Goal: Navigation & Orientation: Find specific page/section

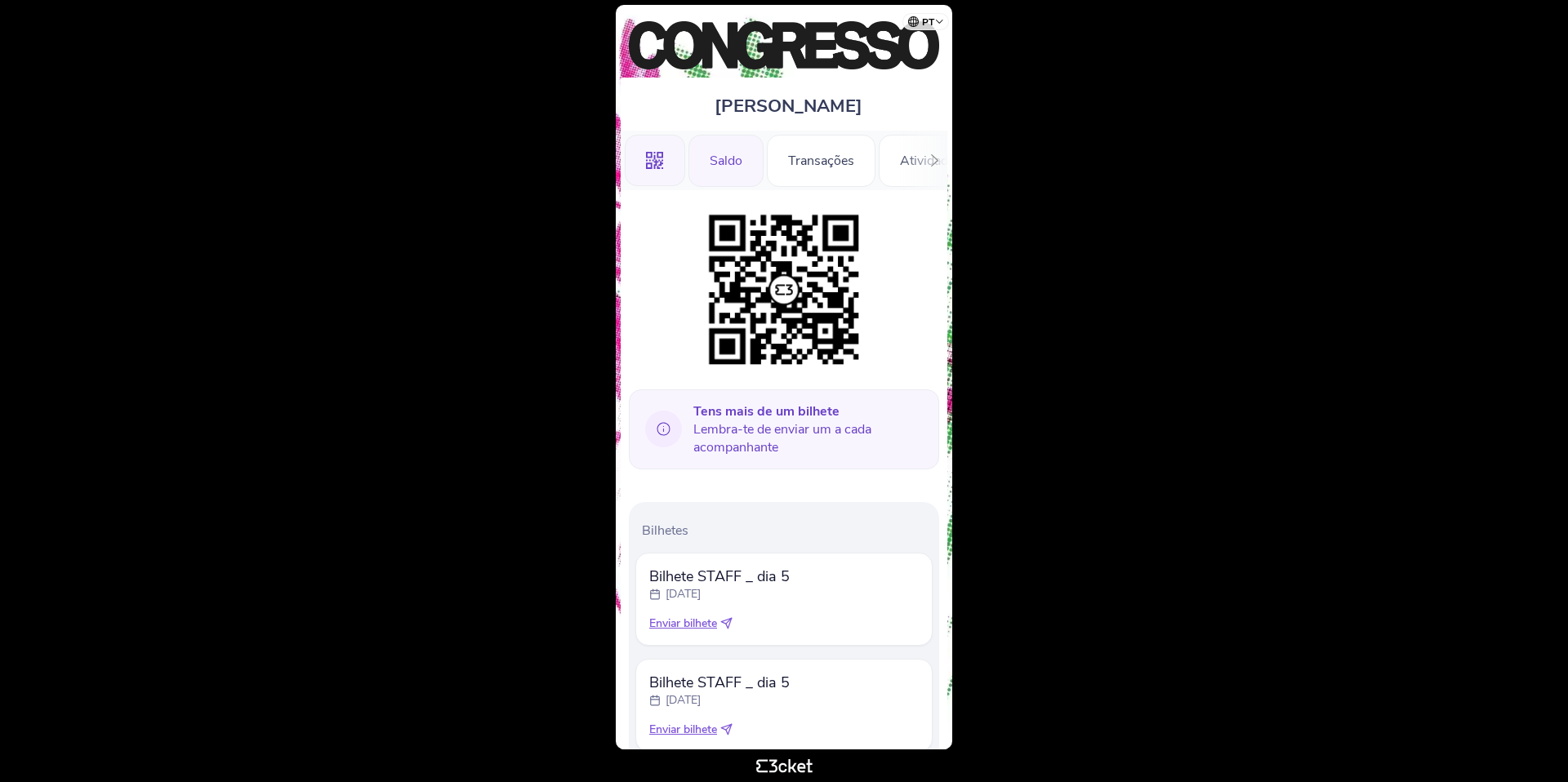
click at [741, 170] on div "Saldo" at bounding box center [726, 161] width 75 height 52
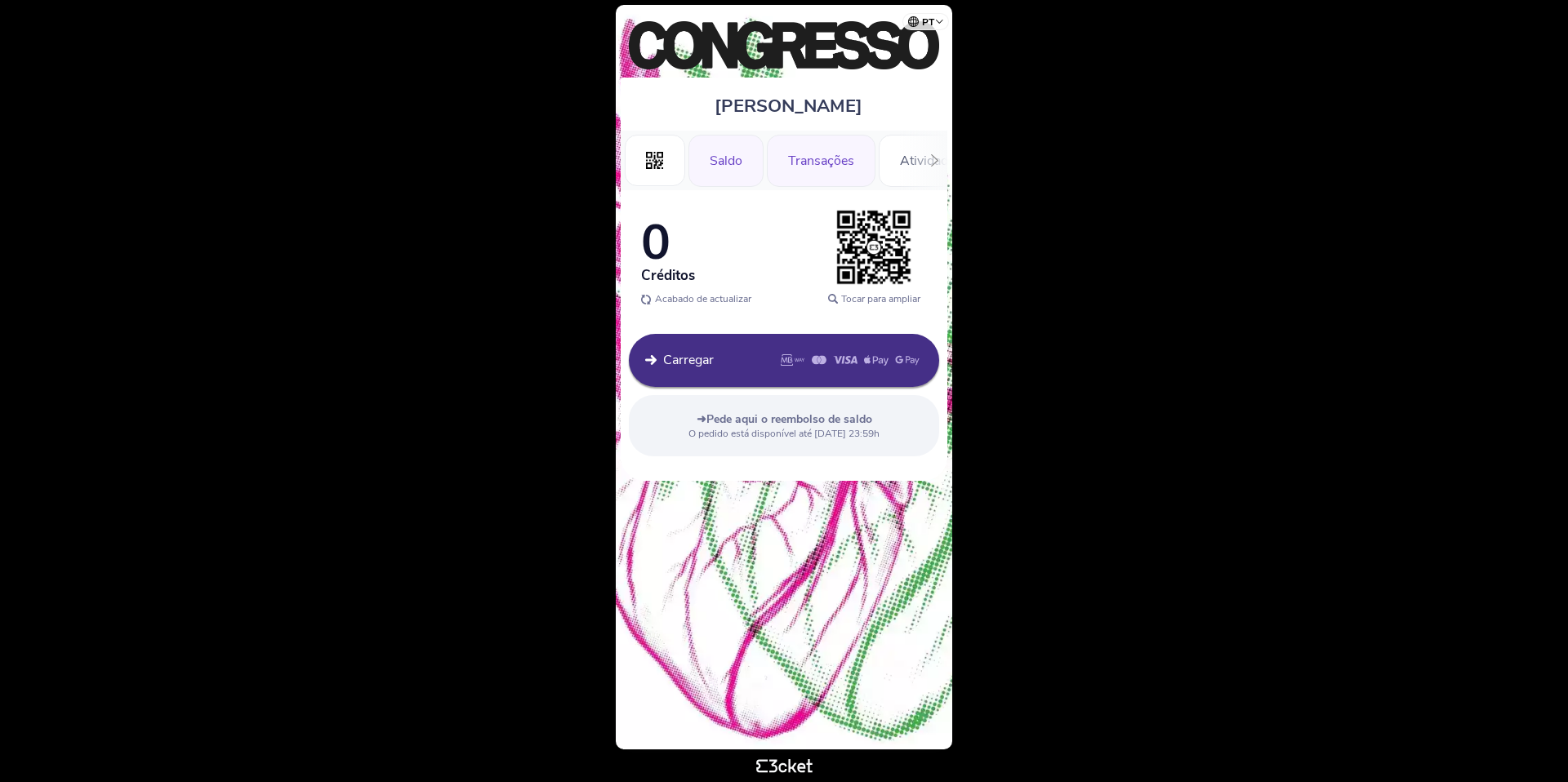
click at [834, 172] on div "Transações" at bounding box center [821, 161] width 108 height 52
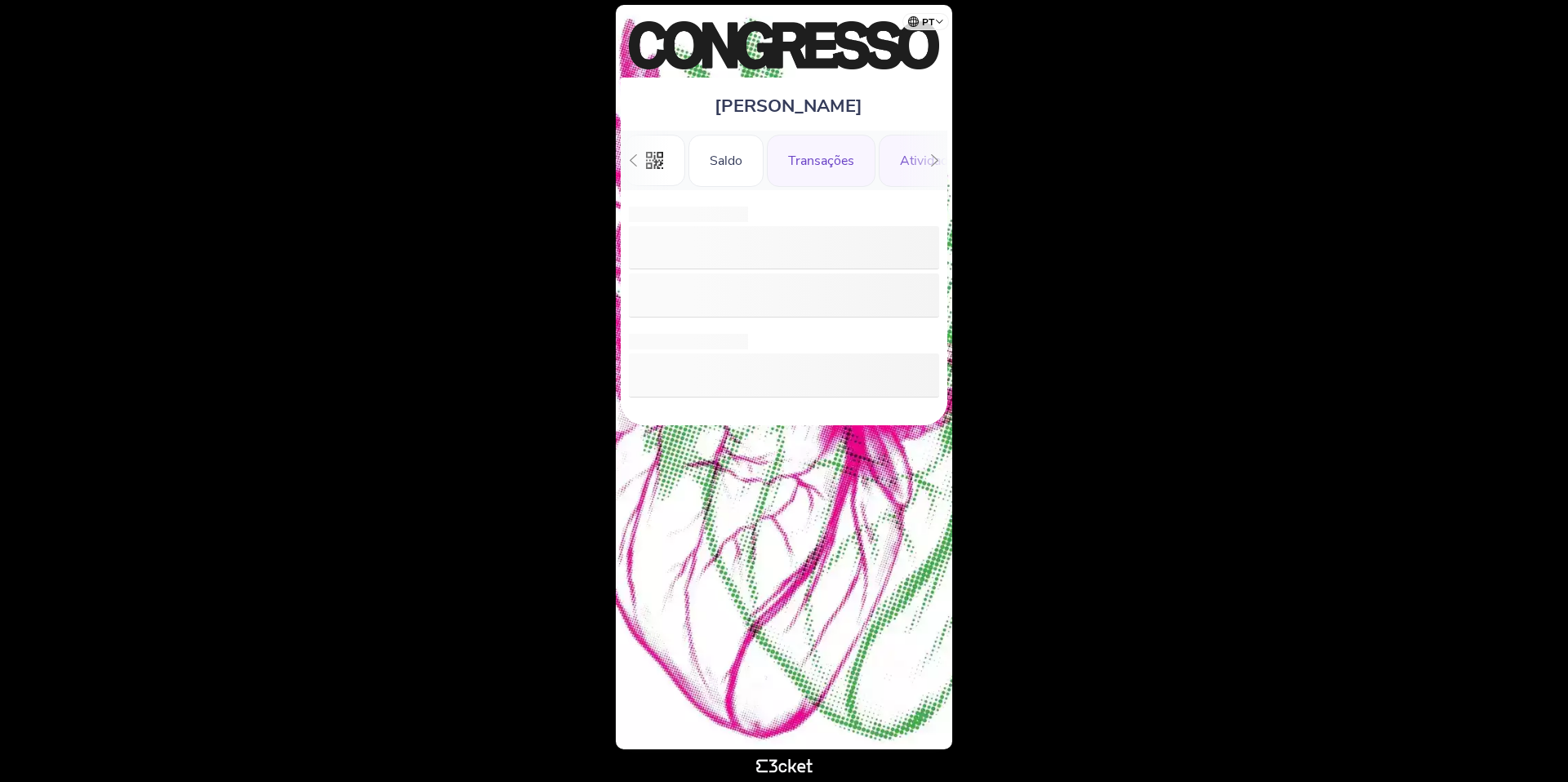
scroll to position [0, 38]
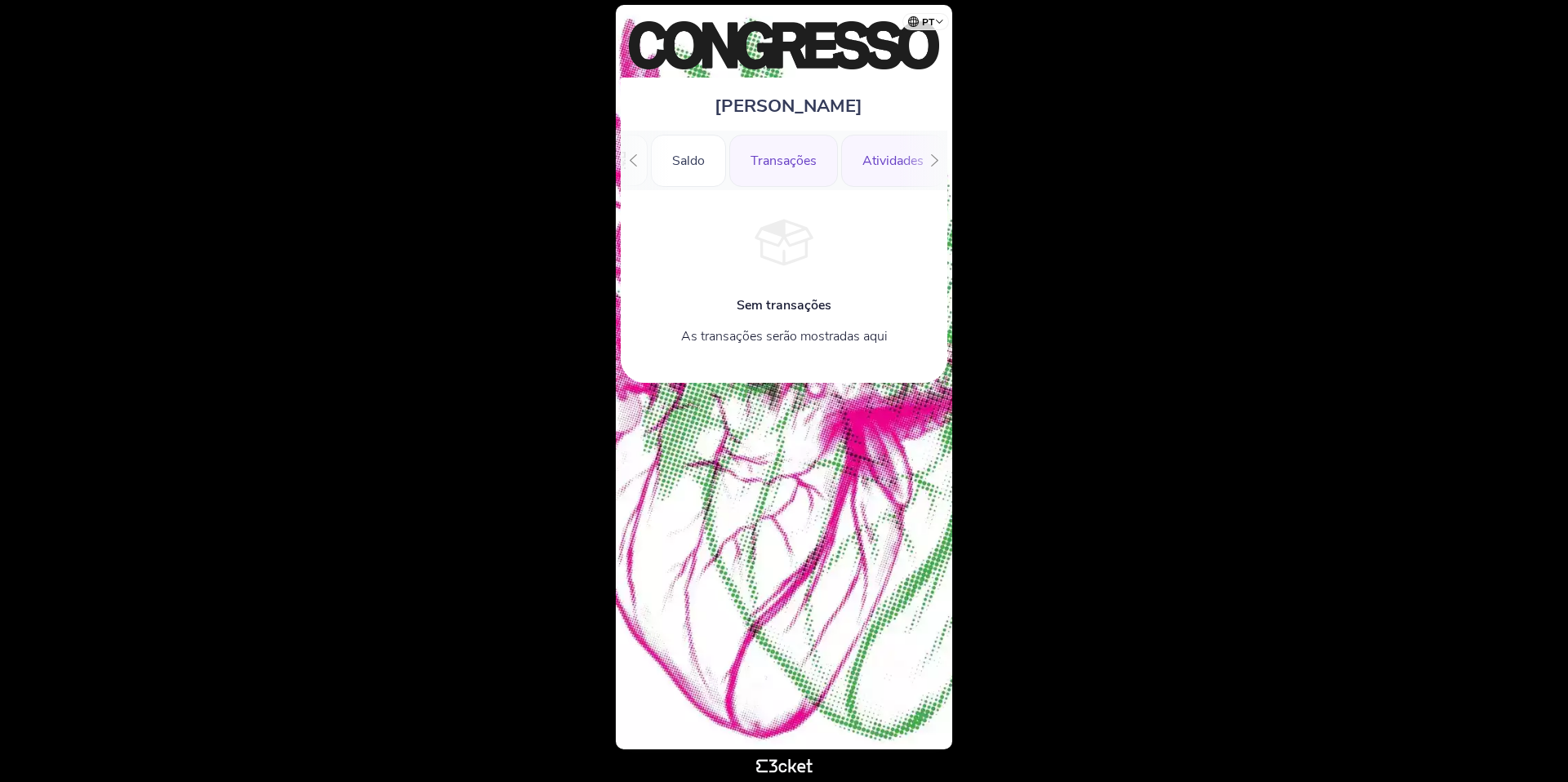
click at [870, 166] on div "Atividades" at bounding box center [892, 161] width 104 height 52
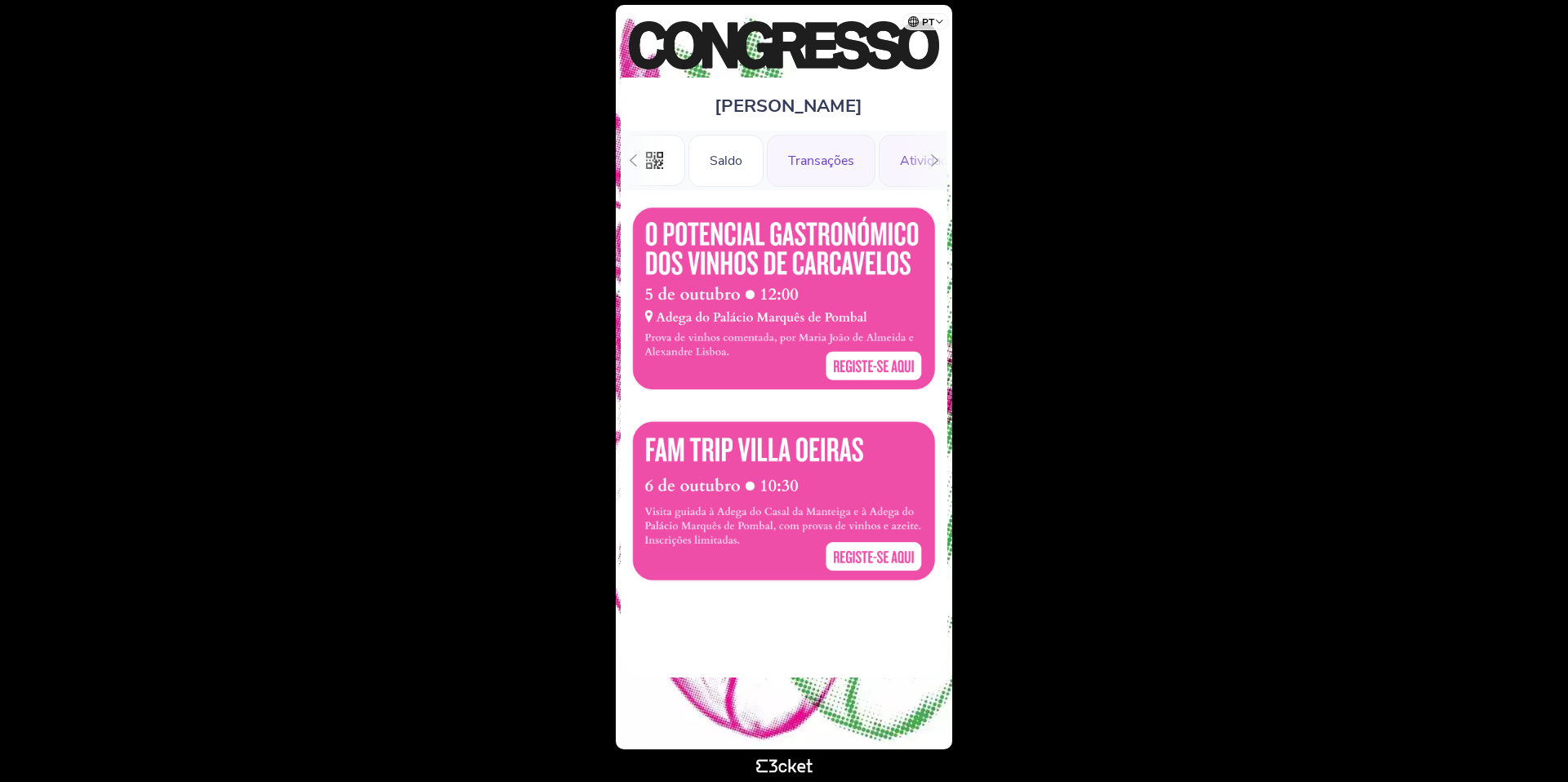
scroll to position [0, 147]
click at [666, 163] on div ".st0{fill-rule:evenodd;clip-rule:evenodd;} [GEOGRAPHIC_DATA] Transações Ativida…" at bounding box center [784, 161] width 327 height 60
click at [630, 166] on div at bounding box center [633, 161] width 25 height 60
click at [634, 165] on icon at bounding box center [633, 160] width 13 height 13
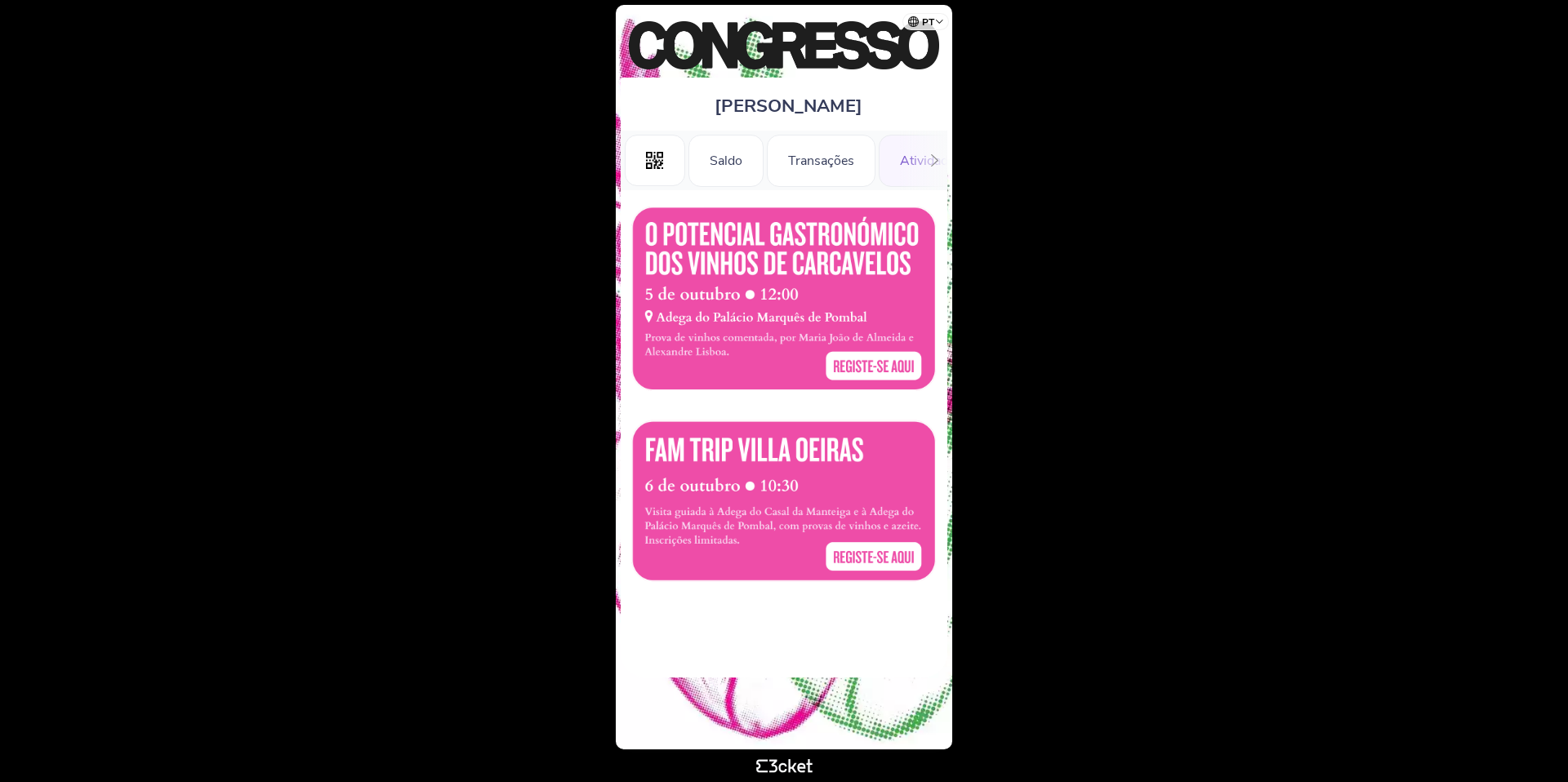
click at [634, 165] on div ".st0{fill-rule:evenodd;clip-rule:evenodd;}" at bounding box center [655, 161] width 60 height 52
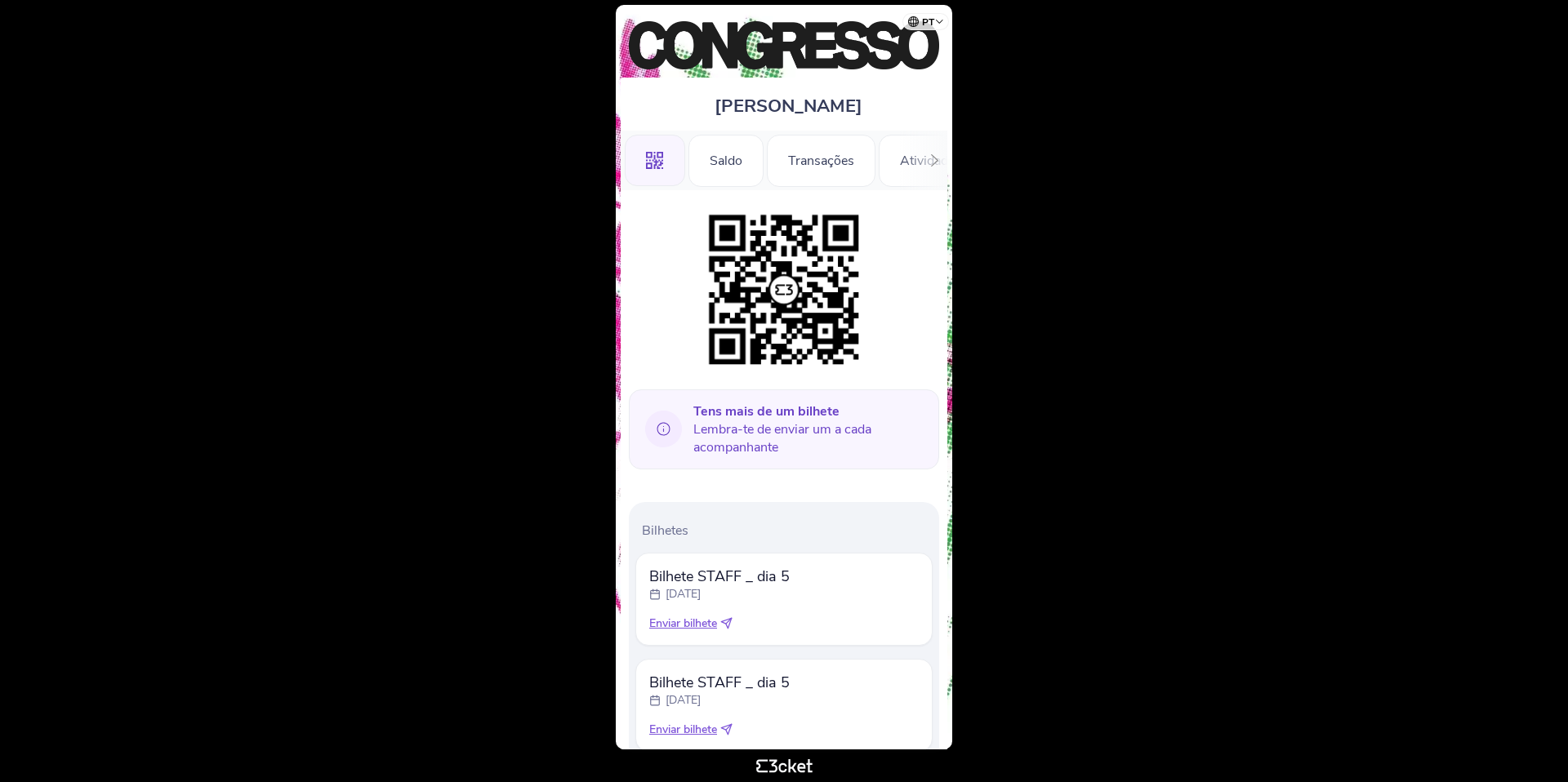
click at [739, 55] on img at bounding box center [784, 45] width 311 height 48
click at [1085, 113] on body "pt Português (Portugal) English Español Catalan Français Catarina Vasconcelos .…" at bounding box center [784, 391] width 1555 height 769
